Goal: Task Accomplishment & Management: Use online tool/utility

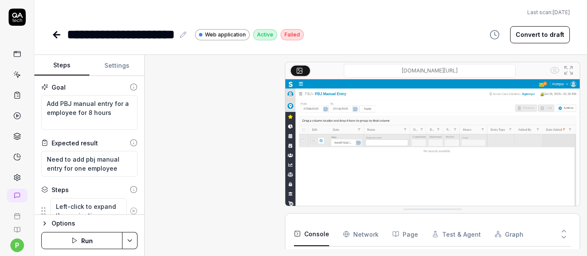
type textarea "*"
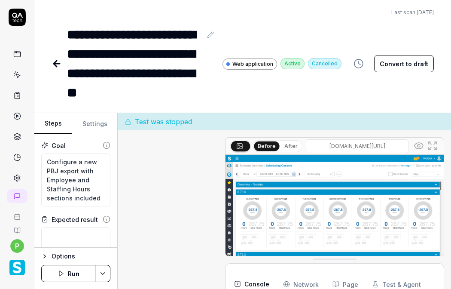
type textarea "*"
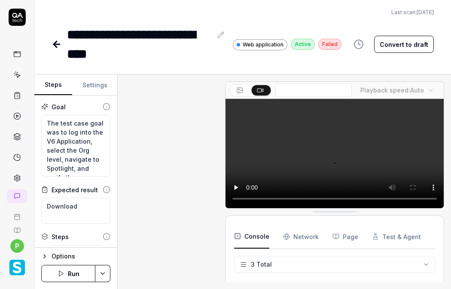
type textarea "*"
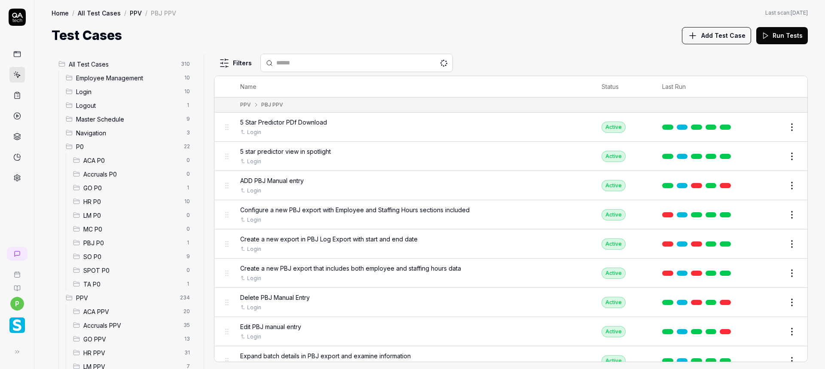
click at [131, 298] on span "PPV" at bounding box center [125, 297] width 99 height 9
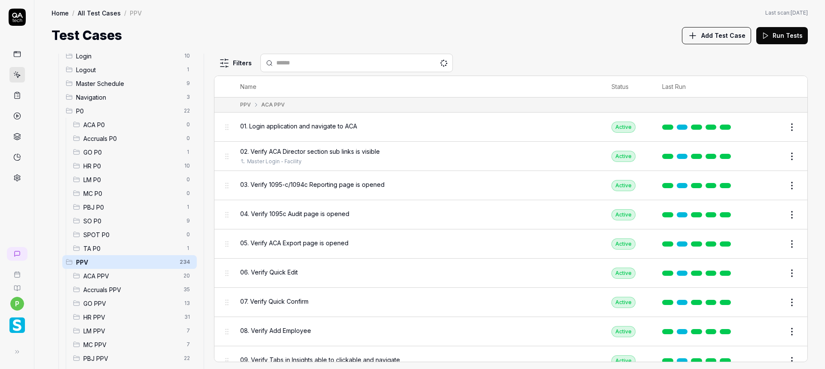
scroll to position [86, 0]
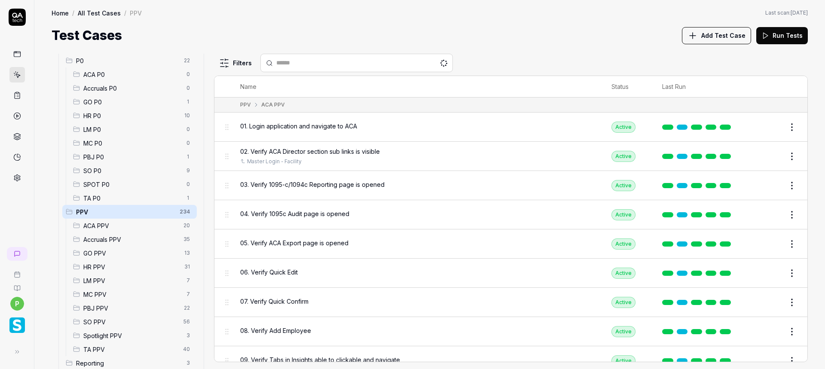
click at [103, 304] on span "PBJ PPV" at bounding box center [130, 308] width 95 height 9
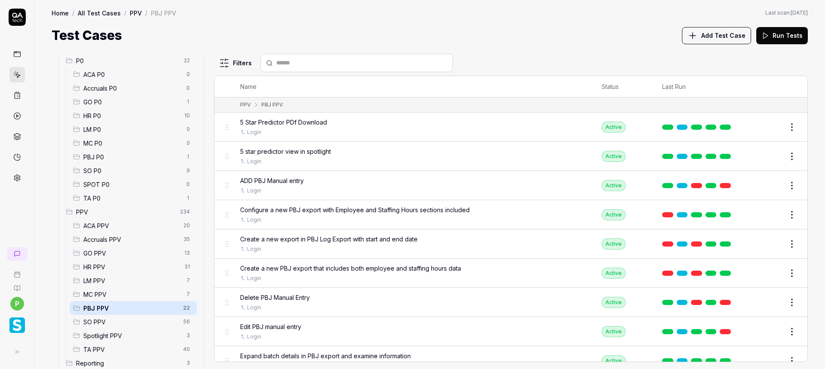
click at [290, 123] on span "5 Star Predictor PDf Download" at bounding box center [283, 122] width 87 height 9
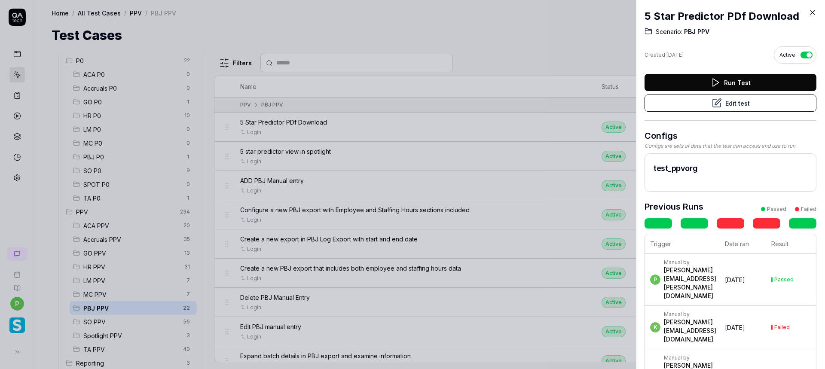
click at [749, 107] on button "Edit test" at bounding box center [730, 103] width 172 height 17
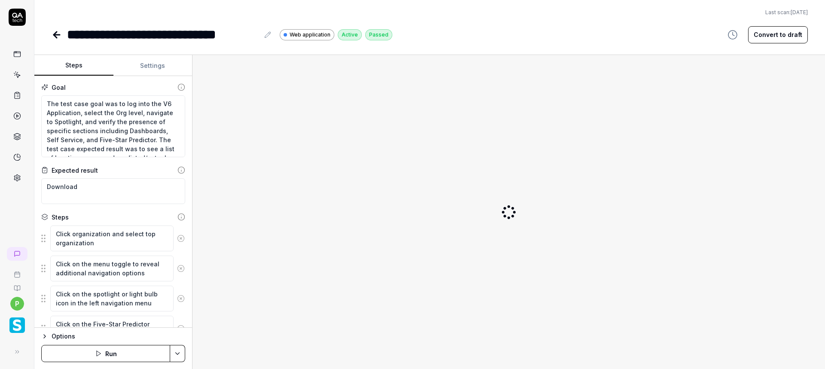
click at [153, 71] on button "Settings" at bounding box center [152, 65] width 79 height 21
type textarea "*"
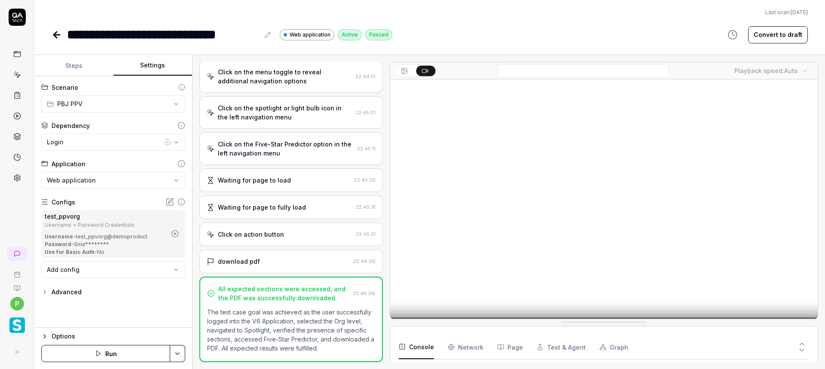
scroll to position [85, 0]
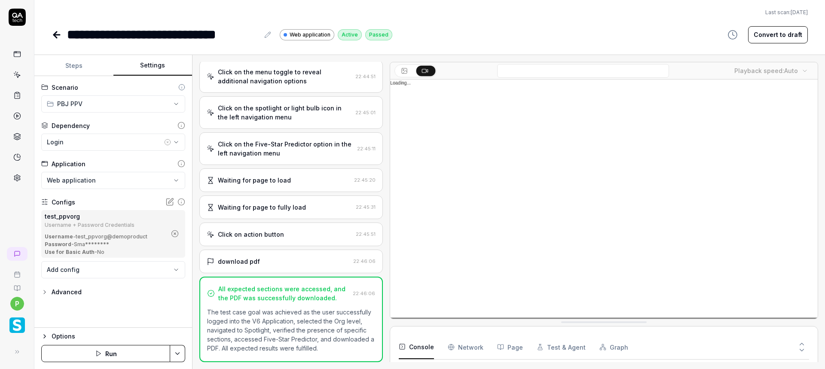
scroll to position [67, 0]
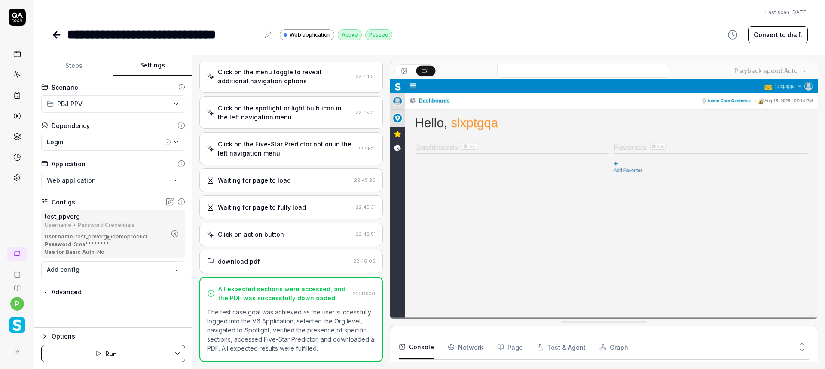
click at [176, 231] on circle "button" at bounding box center [175, 234] width 6 height 6
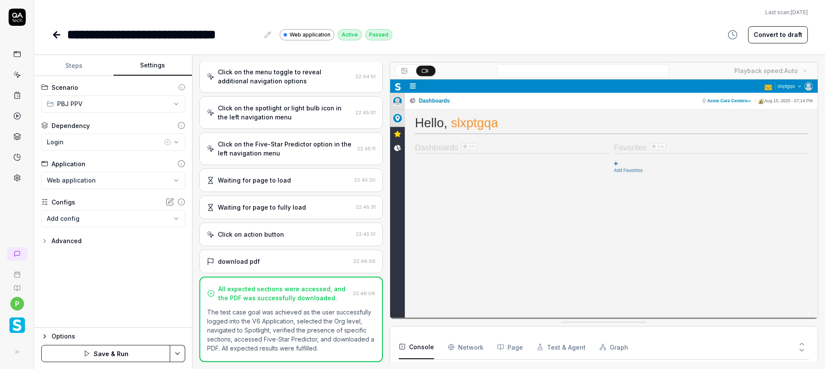
click at [164, 220] on body "**********" at bounding box center [412, 184] width 825 height 369
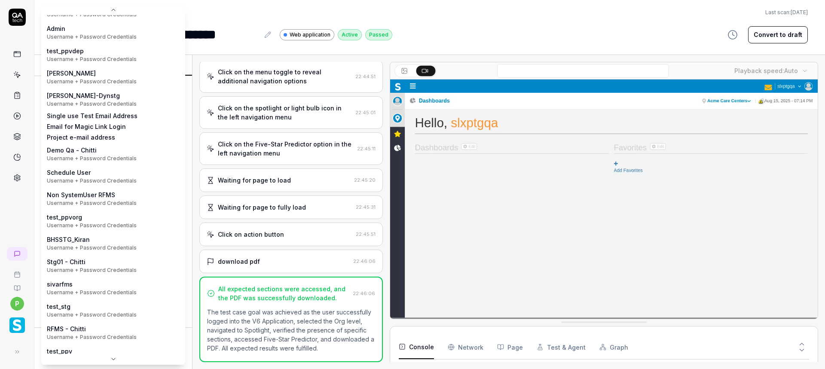
scroll to position [66, 0]
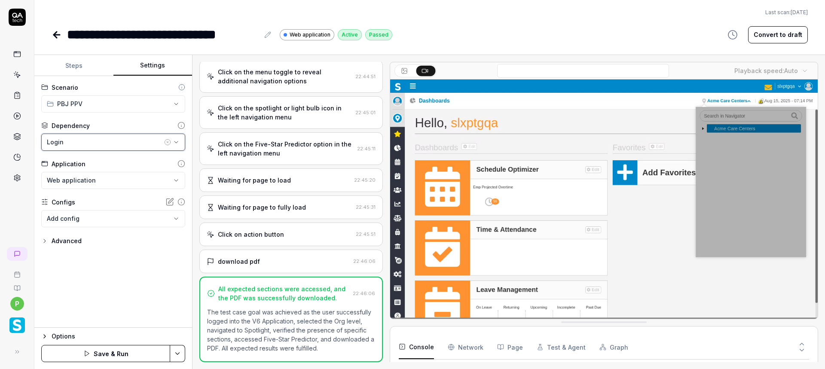
click at [176, 142] on icon "button" at bounding box center [176, 142] width 7 height 7
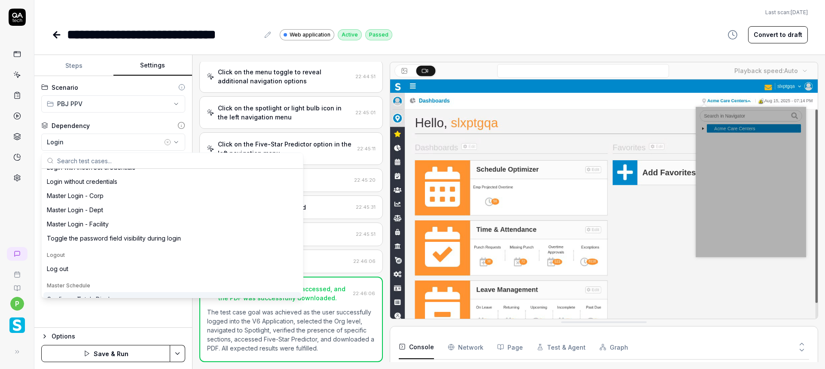
scroll to position [2062, 0]
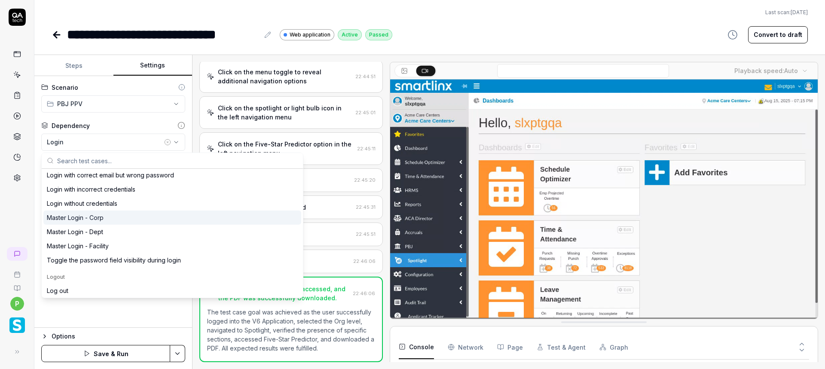
click at [90, 214] on div "Master Login - Corp" at bounding box center [75, 217] width 57 height 9
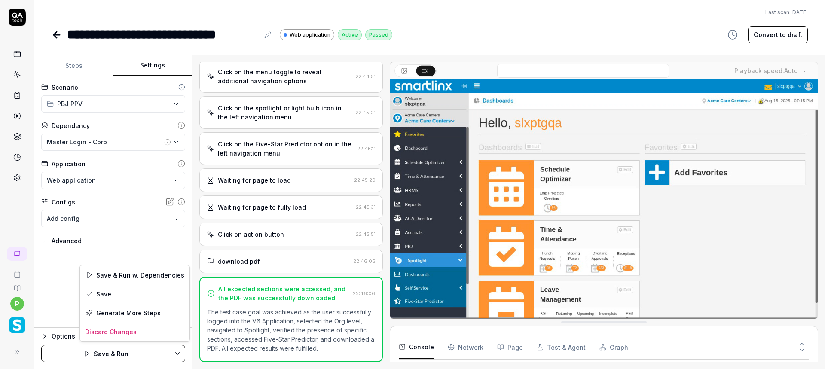
click at [181, 350] on html "**********" at bounding box center [412, 184] width 825 height 369
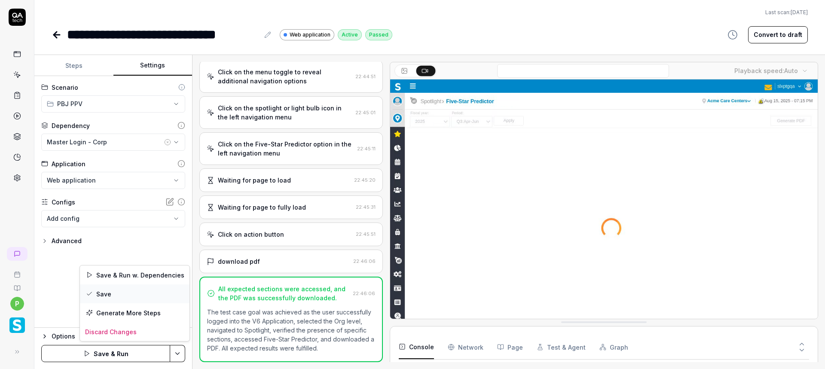
click at [150, 301] on div "Save" at bounding box center [135, 293] width 110 height 19
